Goal: Task Accomplishment & Management: Use online tool/utility

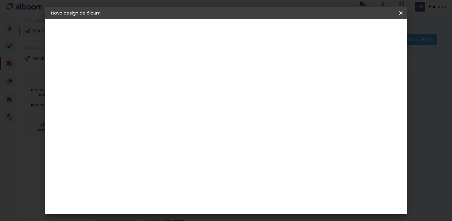
scroll to position [533, 0]
click at [166, 204] on div "Funbooks" at bounding box center [155, 206] width 22 height 5
click at [0, 0] on slot "Avançar" at bounding box center [0, 0] width 0 height 0
click at [188, 172] on span "30 × 30" at bounding box center [174, 178] width 28 height 12
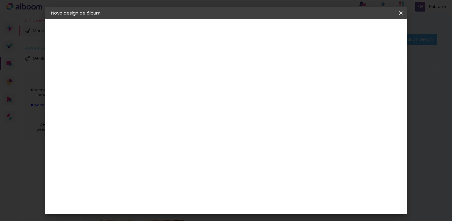
click at [0, 0] on slot "Avançar" at bounding box center [0, 0] width 0 height 0
click at [319, 31] on span "Iniciar design" at bounding box center [305, 31] width 27 height 4
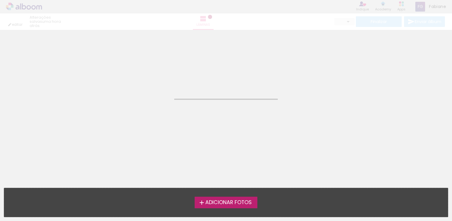
click at [234, 201] on span "Adicionar Fotos" at bounding box center [228, 202] width 46 height 5
click at [0, 0] on input "file" at bounding box center [0, 0] width 0 height 0
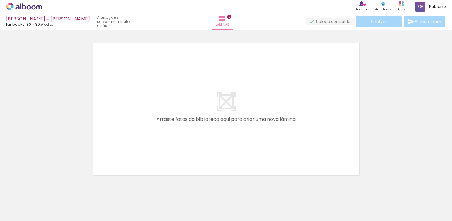
scroll to position [7, 0]
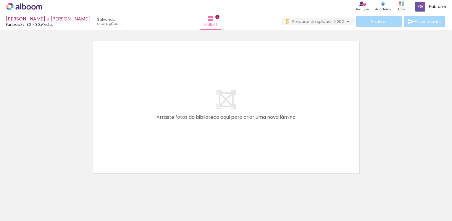
click at [21, 212] on span "Adicionar Fotos" at bounding box center [21, 213] width 18 height 7
click at [0, 0] on input "file" at bounding box center [0, 0] width 0 height 0
click at [25, 213] on span "Adicionar Fotos" at bounding box center [21, 213] width 18 height 7
click at [0, 0] on input "file" at bounding box center [0, 0] width 0 height 0
click at [21, 213] on span "Adicionar Fotos" at bounding box center [21, 213] width 18 height 7
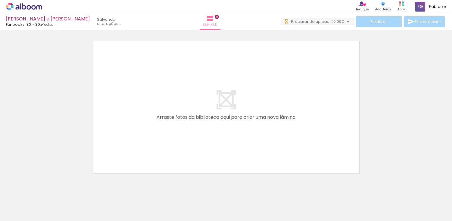
click at [0, 0] on input "file" at bounding box center [0, 0] width 0 height 0
click at [22, 214] on span "Adicionar Fotos" at bounding box center [21, 213] width 18 height 7
click at [0, 0] on input "file" at bounding box center [0, 0] width 0 height 0
click at [27, 212] on span "Adicionar Fotos" at bounding box center [21, 213] width 18 height 7
click at [0, 0] on input "file" at bounding box center [0, 0] width 0 height 0
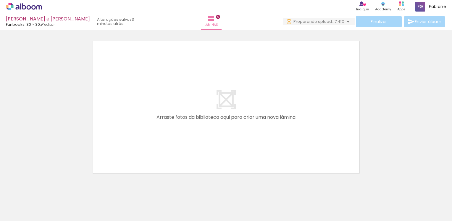
scroll to position [0, 1366]
click at [16, 210] on span "Adicionar Fotos" at bounding box center [21, 213] width 18 height 7
click at [0, 0] on input "file" at bounding box center [0, 0] width 0 height 0
click at [21, 213] on span "Adicionar Fotos" at bounding box center [21, 213] width 18 height 7
click at [0, 0] on input "file" at bounding box center [0, 0] width 0 height 0
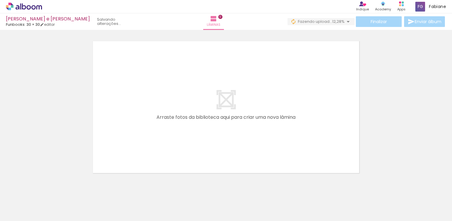
click at [17, 210] on span "Adicionar Fotos" at bounding box center [21, 213] width 18 height 7
click at [0, 0] on input "file" at bounding box center [0, 0] width 0 height 0
click at [20, 210] on span "Adicionar Fotos" at bounding box center [21, 213] width 18 height 7
click at [0, 0] on input "file" at bounding box center [0, 0] width 0 height 0
click at [26, 211] on span "Adicionar Fotos" at bounding box center [21, 213] width 18 height 7
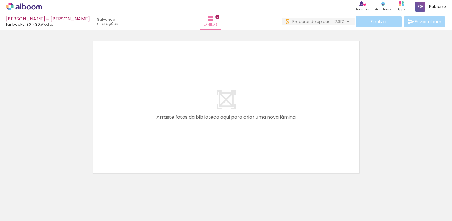
click at [0, 0] on input "file" at bounding box center [0, 0] width 0 height 0
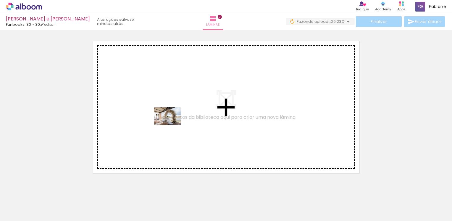
drag, startPoint x: 64, startPoint y: 202, endPoint x: 179, endPoint y: 121, distance: 141.3
click at [179, 121] on quentale-workspace at bounding box center [226, 110] width 452 height 221
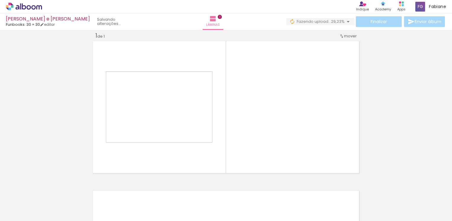
scroll to position [7, 0]
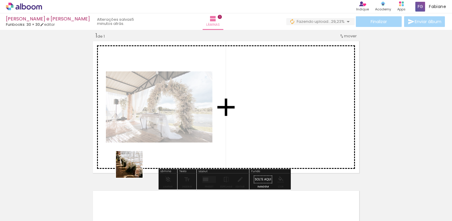
drag, startPoint x: 134, startPoint y: 169, endPoint x: 150, endPoint y: 184, distance: 22.4
click at [157, 144] on quentale-workspace at bounding box center [226, 110] width 452 height 221
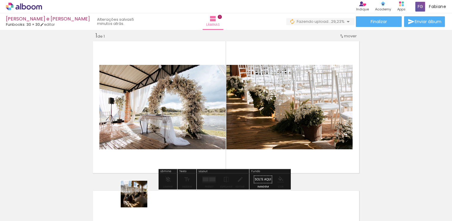
drag, startPoint x: 139, startPoint y: 202, endPoint x: 165, endPoint y: 182, distance: 33.3
click at [166, 155] on quentale-workspace at bounding box center [226, 110] width 452 height 221
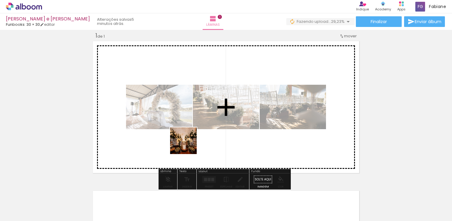
drag, startPoint x: 169, startPoint y: 194, endPoint x: 191, endPoint y: 136, distance: 61.8
click at [191, 136] on quentale-workspace at bounding box center [226, 110] width 452 height 221
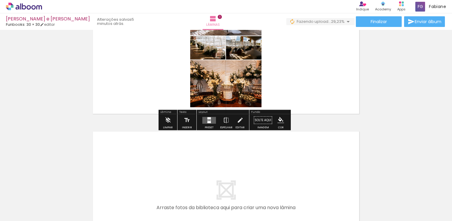
scroll to position [126, 0]
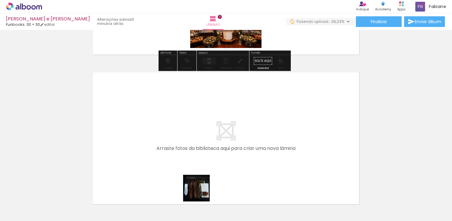
drag, startPoint x: 194, startPoint y: 202, endPoint x: 207, endPoint y: 149, distance: 54.9
click at [207, 149] on quentale-workspace at bounding box center [226, 110] width 452 height 221
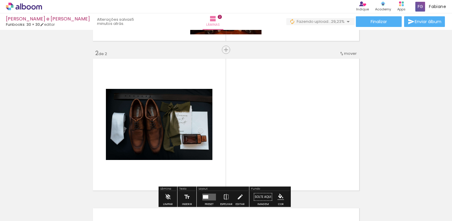
scroll to position [157, 0]
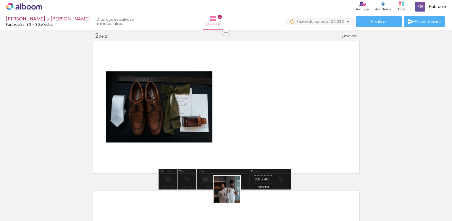
drag, startPoint x: 229, startPoint y: 205, endPoint x: 252, endPoint y: 188, distance: 29.0
click at [233, 162] on quentale-workspace at bounding box center [226, 110] width 452 height 221
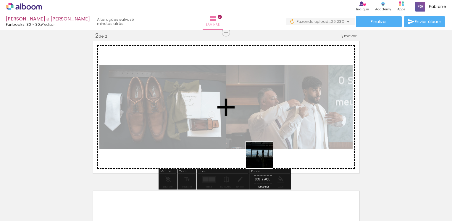
drag, startPoint x: 264, startPoint y: 159, endPoint x: 284, endPoint y: 173, distance: 23.9
click at [264, 153] on quentale-workspace at bounding box center [226, 110] width 452 height 221
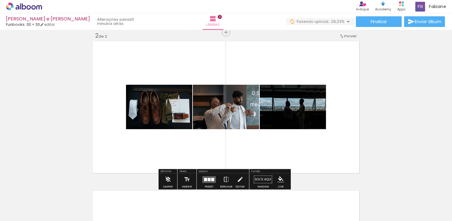
drag, startPoint x: 287, startPoint y: 148, endPoint x: 306, endPoint y: 166, distance: 26.2
click at [287, 145] on quentale-workspace at bounding box center [226, 110] width 452 height 221
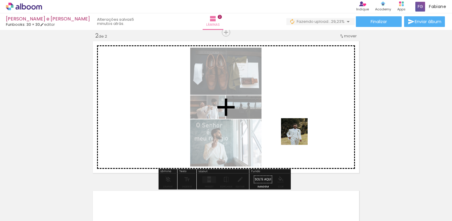
drag, startPoint x: 328, startPoint y: 200, endPoint x: 299, endPoint y: 136, distance: 70.2
click at [299, 136] on quentale-workspace at bounding box center [226, 110] width 452 height 221
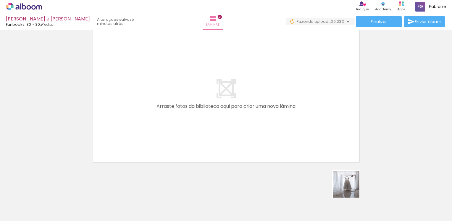
drag, startPoint x: 351, startPoint y: 189, endPoint x: 361, endPoint y: 166, distance: 24.6
click at [286, 128] on quentale-workspace at bounding box center [226, 110] width 452 height 221
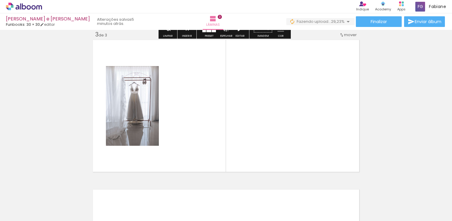
scroll to position [306, 0]
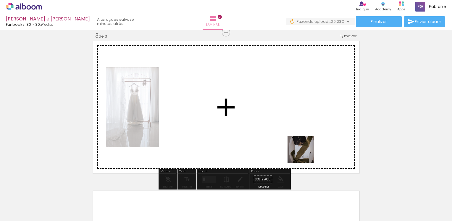
drag, startPoint x: 398, startPoint y: 198, endPoint x: 302, endPoint y: 164, distance: 102.2
click at [304, 153] on quentale-workspace at bounding box center [226, 110] width 452 height 221
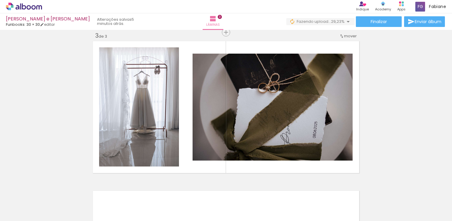
scroll to position [0, 246]
drag, startPoint x: 178, startPoint y: 200, endPoint x: 202, endPoint y: 167, distance: 40.8
click at [198, 132] on quentale-workspace at bounding box center [226, 110] width 452 height 221
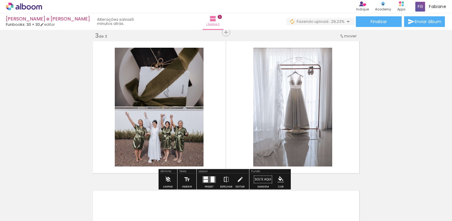
drag, startPoint x: 219, startPoint y: 157, endPoint x: 232, endPoint y: 183, distance: 29.4
click at [219, 155] on quentale-workspace at bounding box center [226, 110] width 452 height 221
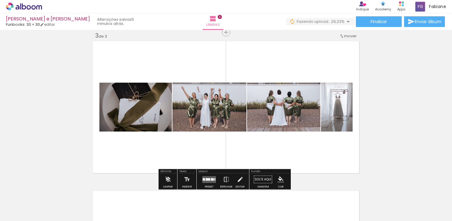
drag, startPoint x: 247, startPoint y: 207, endPoint x: 276, endPoint y: 195, distance: 32.2
click at [247, 150] on quentale-workspace at bounding box center [226, 110] width 452 height 221
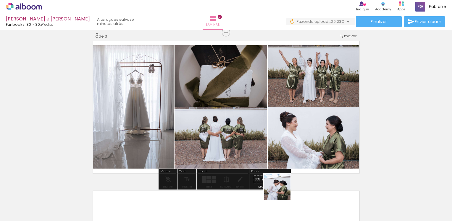
drag, startPoint x: 282, startPoint y: 191, endPoint x: 266, endPoint y: 100, distance: 92.2
click at [266, 100] on quentale-workspace at bounding box center [226, 110] width 452 height 221
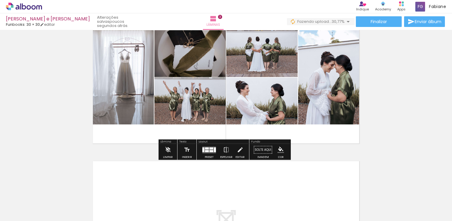
scroll to position [306, 0]
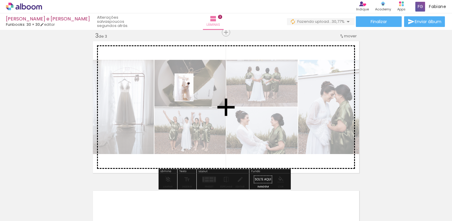
drag, startPoint x: 172, startPoint y: 194, endPoint x: 200, endPoint y: 184, distance: 29.8
click at [195, 102] on quentale-workspace at bounding box center [226, 110] width 452 height 221
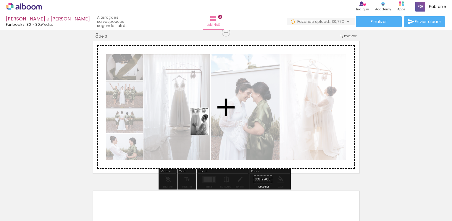
drag, startPoint x: 208, startPoint y: 174, endPoint x: 210, endPoint y: 121, distance: 53.0
click at [210, 121] on quentale-workspace at bounding box center [226, 110] width 452 height 221
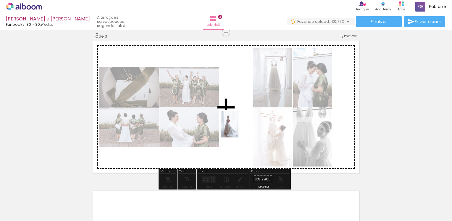
drag, startPoint x: 240, startPoint y: 203, endPoint x: 239, endPoint y: 128, distance: 74.6
click at [239, 128] on quentale-workspace at bounding box center [226, 110] width 452 height 221
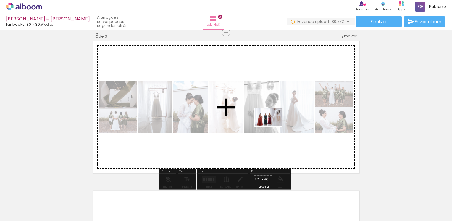
drag, startPoint x: 273, startPoint y: 205, endPoint x: 273, endPoint y: 126, distance: 79.3
click at [273, 126] on quentale-workspace at bounding box center [226, 110] width 452 height 221
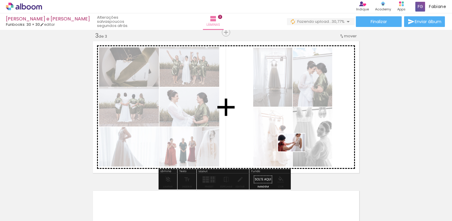
drag, startPoint x: 300, startPoint y: 200, endPoint x: 296, endPoint y: 151, distance: 48.4
click at [296, 151] on quentale-workspace at bounding box center [226, 110] width 452 height 221
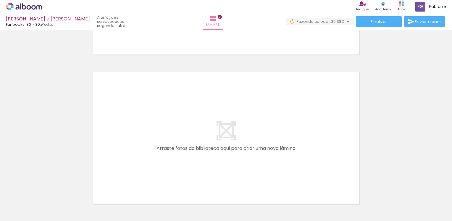
scroll to position [0, 565]
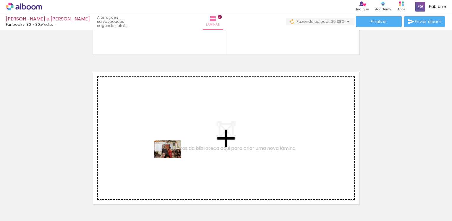
drag, startPoint x: 166, startPoint y: 196, endPoint x: 172, endPoint y: 158, distance: 38.1
click at [172, 158] on quentale-workspace at bounding box center [226, 110] width 452 height 221
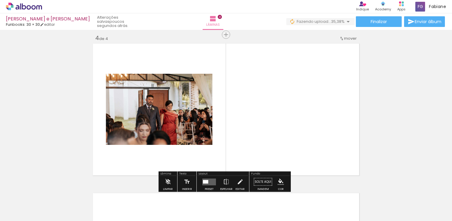
scroll to position [456, 0]
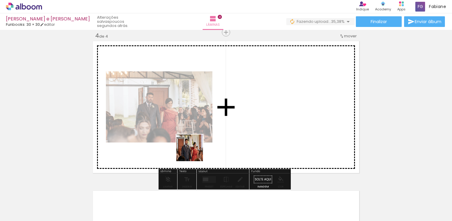
drag, startPoint x: 194, startPoint y: 168, endPoint x: 195, endPoint y: 149, distance: 19.0
click at [195, 149] on quentale-workspace at bounding box center [226, 110] width 452 height 221
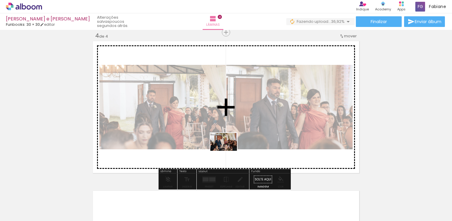
drag, startPoint x: 228, startPoint y: 200, endPoint x: 228, endPoint y: 151, distance: 49.1
click at [228, 151] on quentale-workspace at bounding box center [226, 110] width 452 height 221
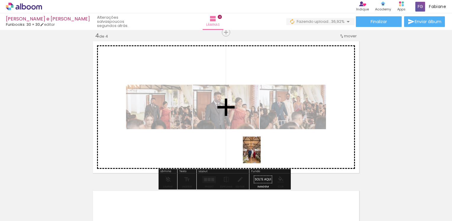
drag, startPoint x: 261, startPoint y: 196, endPoint x: 261, endPoint y: 154, distance: 41.7
click at [261, 154] on quentale-workspace at bounding box center [226, 110] width 452 height 221
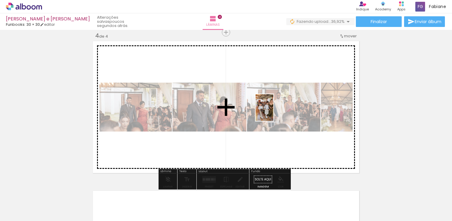
drag, startPoint x: 291, startPoint y: 194, endPoint x: 293, endPoint y: 138, distance: 56.0
click at [274, 111] on quentale-workspace at bounding box center [226, 110] width 452 height 221
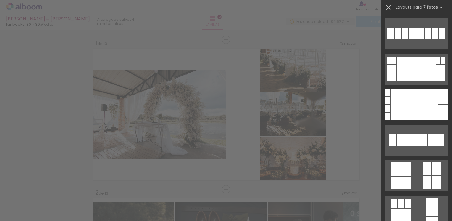
click at [389, 6] on iron-icon at bounding box center [389, 7] width 8 height 8
click at [388, 7] on div "Academy" at bounding box center [383, 9] width 16 height 5
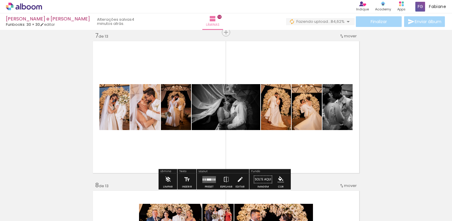
scroll to position [0, 1166]
click at [210, 177] on quentale-layouter at bounding box center [209, 179] width 14 height 7
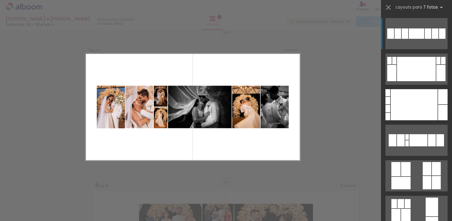
scroll to position [59, 0]
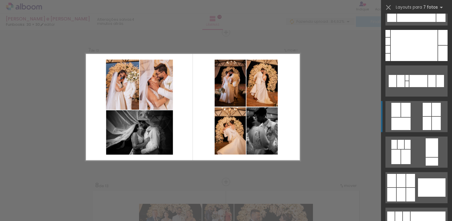
click at [414, 25] on quentale-layouter at bounding box center [417, 9] width 62 height 31
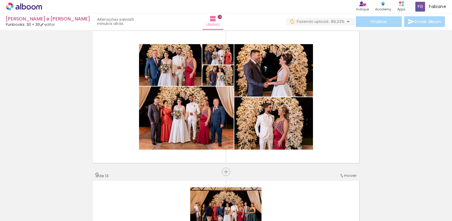
scroll to position [1082, 0]
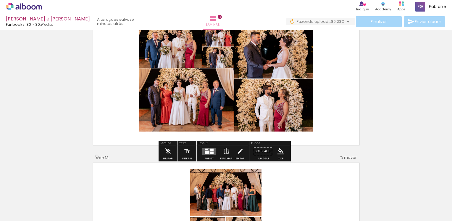
click at [210, 150] on div at bounding box center [212, 149] width 4 height 2
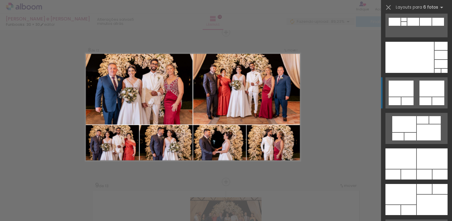
scroll to position [326, 0]
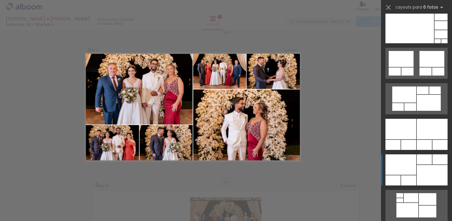
click at [417, 161] on div at bounding box center [424, 159] width 15 height 10
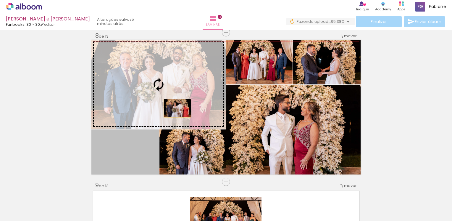
drag, startPoint x: 121, startPoint y: 159, endPoint x: 175, endPoint y: 108, distance: 74.8
click at [0, 0] on slot at bounding box center [0, 0] width 0 height 0
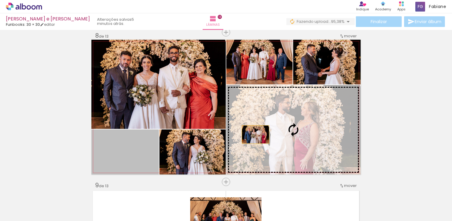
drag, startPoint x: 127, startPoint y: 154, endPoint x: 253, endPoint y: 134, distance: 128.2
click at [0, 0] on slot at bounding box center [0, 0] width 0 height 0
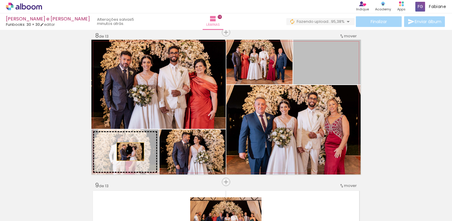
drag, startPoint x: 314, startPoint y: 71, endPoint x: 128, endPoint y: 152, distance: 202.3
click at [0, 0] on slot at bounding box center [0, 0] width 0 height 0
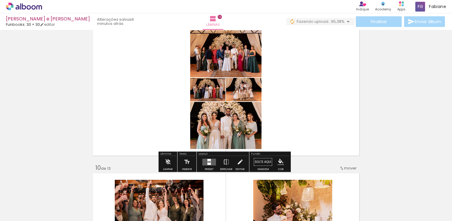
scroll to position [1231, 0]
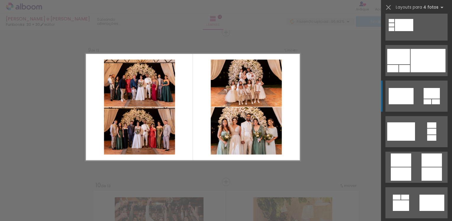
scroll to position [1687, 0]
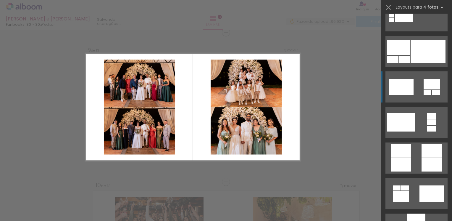
click at [410, 102] on quentale-layouter at bounding box center [417, 86] width 62 height 31
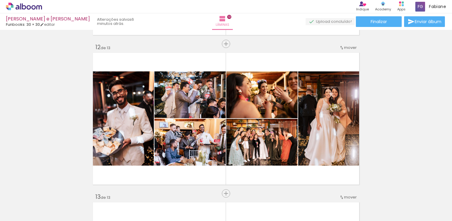
scroll to position [1647, 0]
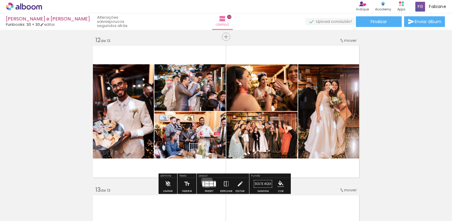
click at [206, 181] on div at bounding box center [207, 182] width 4 height 2
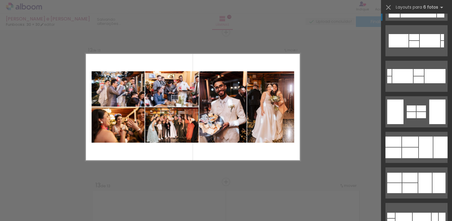
scroll to position [1806, 0]
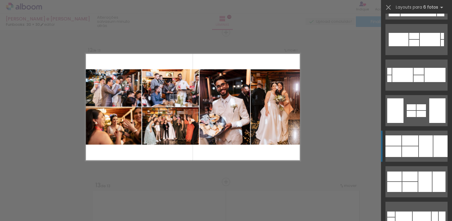
click at [414, 16] on div at bounding box center [419, 4] width 36 height 25
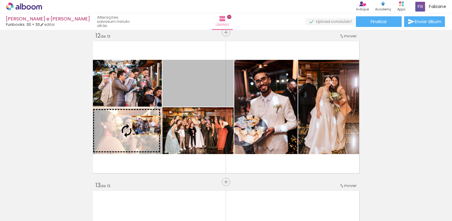
drag, startPoint x: 200, startPoint y: 97, endPoint x: 139, endPoint y: 128, distance: 69.0
click at [0, 0] on slot at bounding box center [0, 0] width 0 height 0
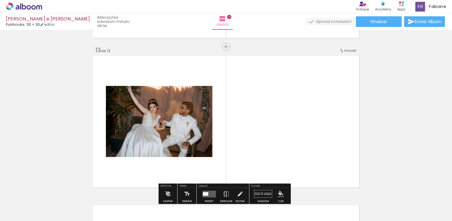
scroll to position [1800, 0]
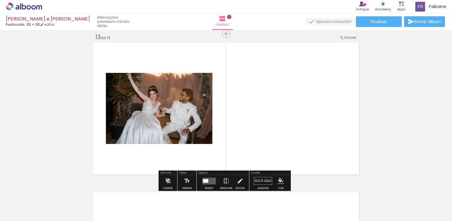
click at [205, 181] on div at bounding box center [205, 181] width 5 height 4
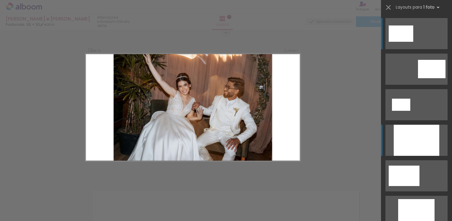
scroll to position [1801, 0]
click at [412, 135] on div at bounding box center [417, 140] width 46 height 31
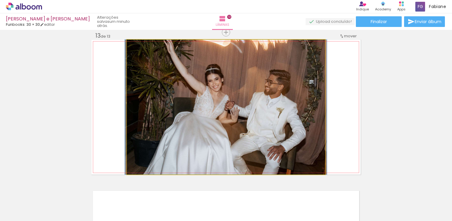
click at [213, 107] on quentale-photo at bounding box center [226, 107] width 198 height 135
click at [213, 108] on quentale-photo at bounding box center [226, 107] width 198 height 135
click at [0, 0] on div at bounding box center [0, 0] width 0 height 0
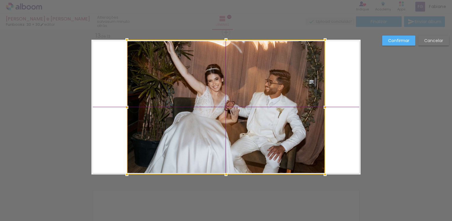
click at [213, 109] on div at bounding box center [226, 107] width 198 height 135
click at [0, 0] on slot "Cancelar" at bounding box center [0, 0] width 0 height 0
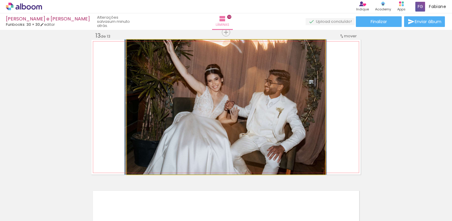
drag, startPoint x: 194, startPoint y: 106, endPoint x: 194, endPoint y: 110, distance: 4.5
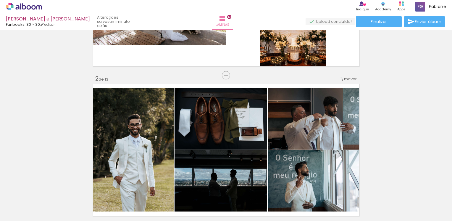
scroll to position [0, 0]
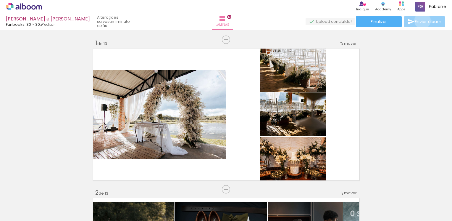
click at [421, 21] on span "Enviar álbum" at bounding box center [428, 22] width 27 height 4
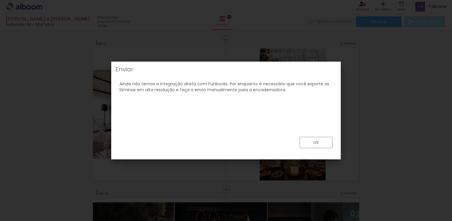
click at [321, 141] on paper-button "ok" at bounding box center [316, 142] width 33 height 11
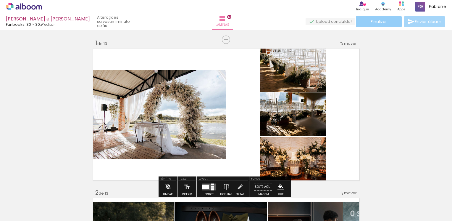
click at [376, 22] on span "Finalizar" at bounding box center [379, 22] width 16 height 4
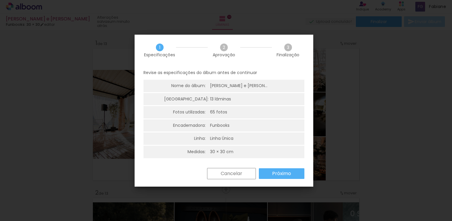
click at [0, 0] on slot "Próximo" at bounding box center [0, 0] width 0 height 0
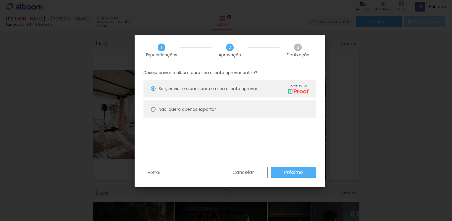
click at [0, 0] on slot "Próximo" at bounding box center [0, 0] width 0 height 0
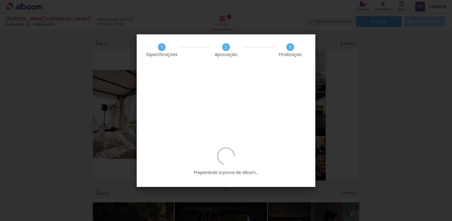
scroll to position [0, 1166]
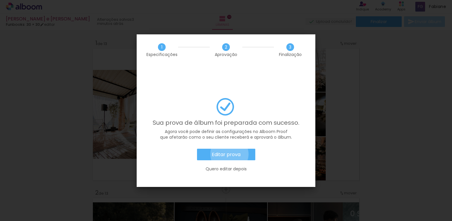
click at [0, 0] on slot "Editar prova" at bounding box center [0, 0] width 0 height 0
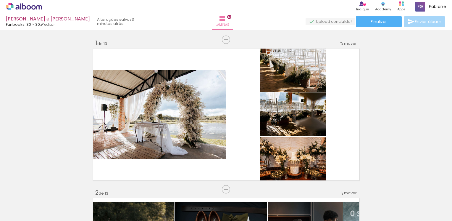
scroll to position [0, 1166]
